Goal: Task Accomplishment & Management: Use online tool/utility

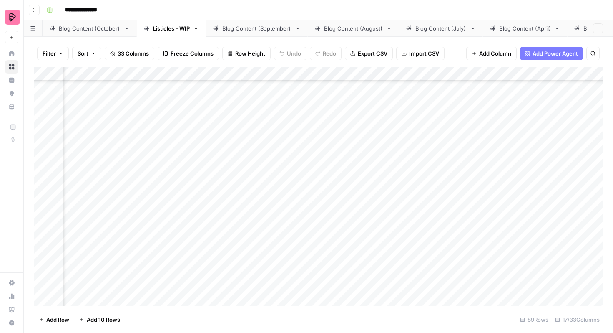
scroll to position [401, 304]
click at [338, 144] on div "Add Column" at bounding box center [319, 186] width 570 height 239
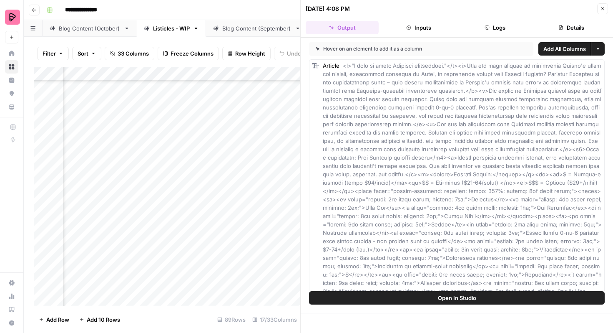
click at [603, 3] on button "Close" at bounding box center [602, 8] width 11 height 11
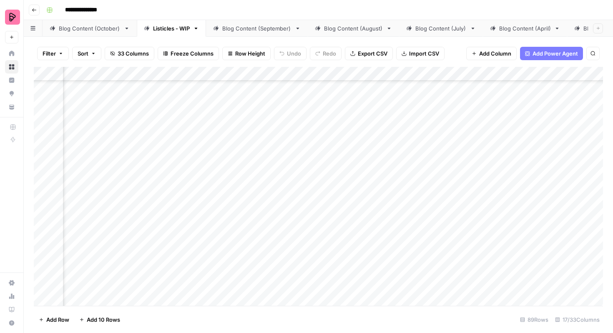
scroll to position [401, 684]
click at [497, 142] on div "Add Column" at bounding box center [319, 186] width 570 height 239
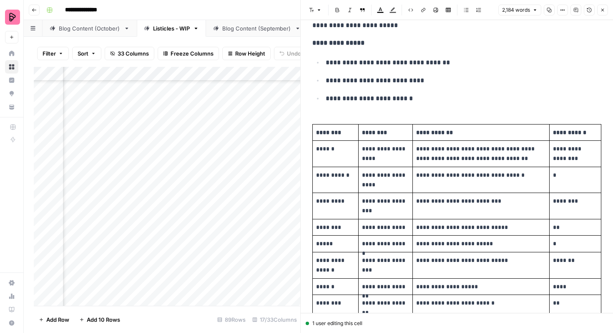
scroll to position [299, 0]
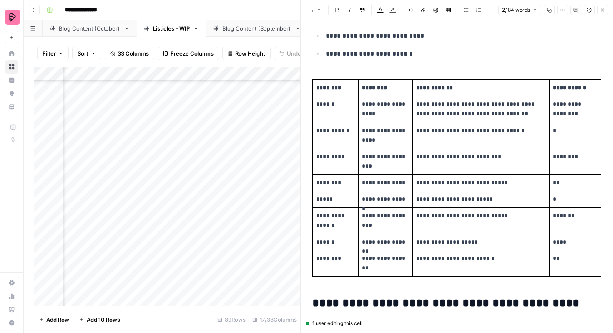
click at [536, 146] on td "**********" at bounding box center [481, 135] width 137 height 26
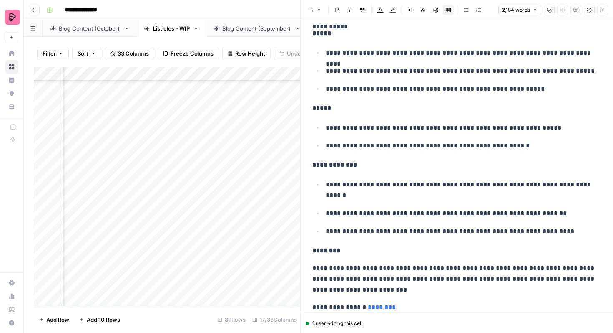
scroll to position [4769, 0]
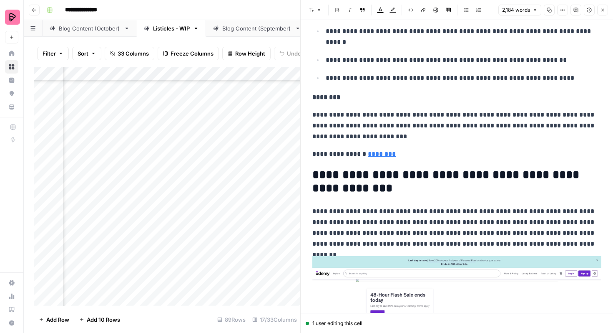
scroll to position [5096, 0]
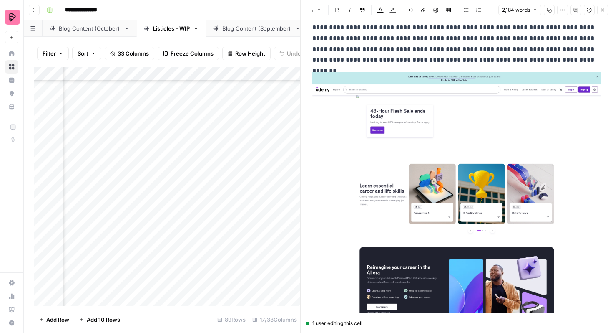
click at [604, 16] on header "Font style Bold Italic Block quote Text color Highlight color Code block Link I…" at bounding box center [457, 10] width 313 height 20
click at [602, 9] on icon "button" at bounding box center [602, 10] width 5 height 5
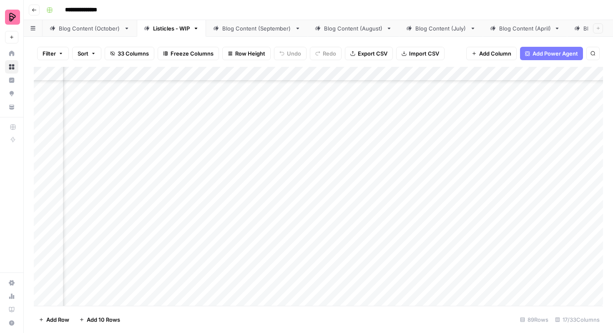
scroll to position [240, 714]
click at [365, 222] on div "Add Column" at bounding box center [319, 186] width 570 height 239
click at [106, 30] on div "Blog Content (October)" at bounding box center [90, 28] width 62 height 8
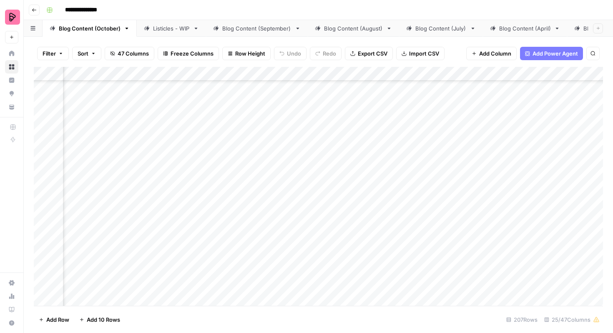
click at [221, 149] on div "Add Column" at bounding box center [319, 186] width 570 height 239
click at [219, 170] on div "Add Column" at bounding box center [319, 186] width 570 height 239
click at [219, 135] on div "Add Column" at bounding box center [319, 186] width 570 height 239
click at [219, 156] on div "Add Column" at bounding box center [319, 186] width 570 height 239
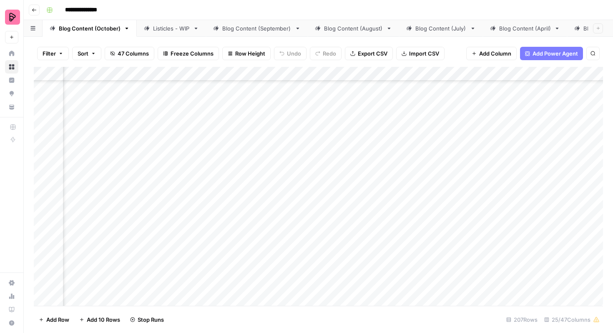
click at [219, 176] on div "Add Column" at bounding box center [319, 186] width 570 height 239
click at [218, 198] on div "Add Column" at bounding box center [319, 186] width 570 height 239
click at [217, 182] on div "Add Column" at bounding box center [319, 186] width 570 height 239
click at [219, 205] on div "Add Column" at bounding box center [319, 186] width 570 height 239
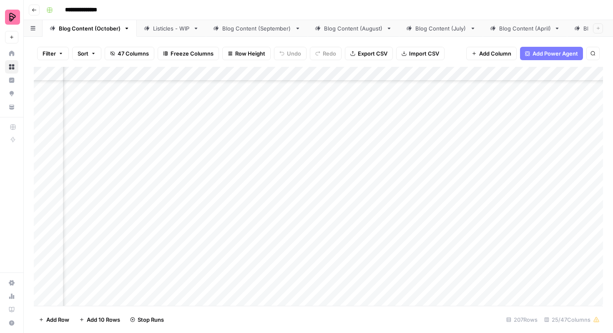
click at [218, 226] on div "Add Column" at bounding box center [319, 186] width 570 height 239
click at [217, 248] on div "Add Column" at bounding box center [319, 186] width 570 height 239
click at [388, 200] on div "Add Column" at bounding box center [319, 186] width 570 height 239
